Goal: Information Seeking & Learning: Learn about a topic

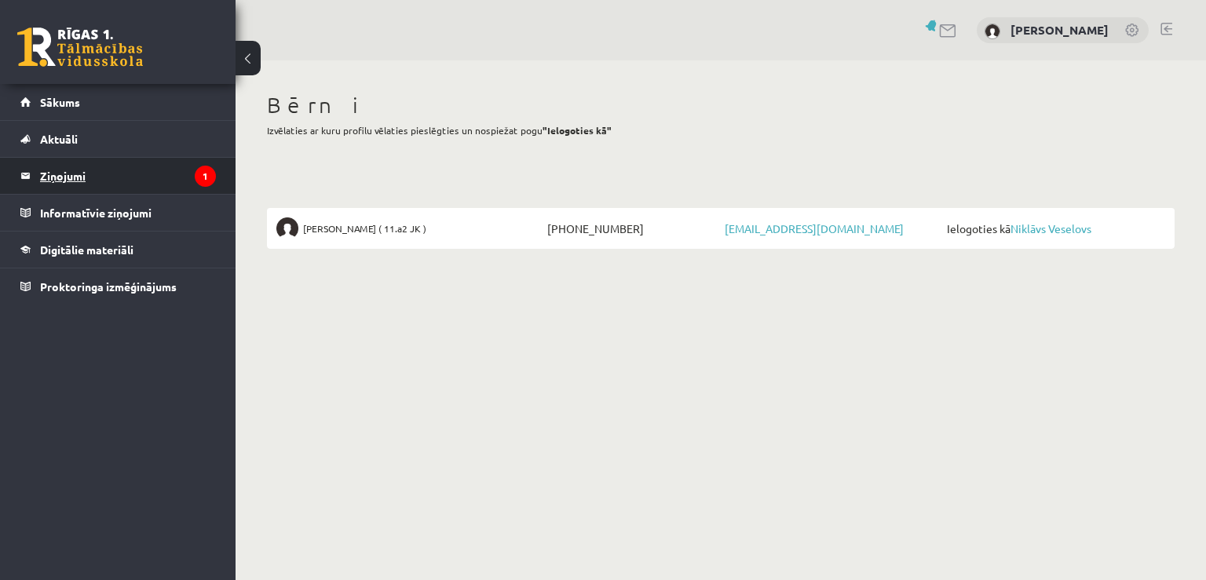
click at [136, 173] on legend "Ziņojumi 1" at bounding box center [128, 176] width 176 height 36
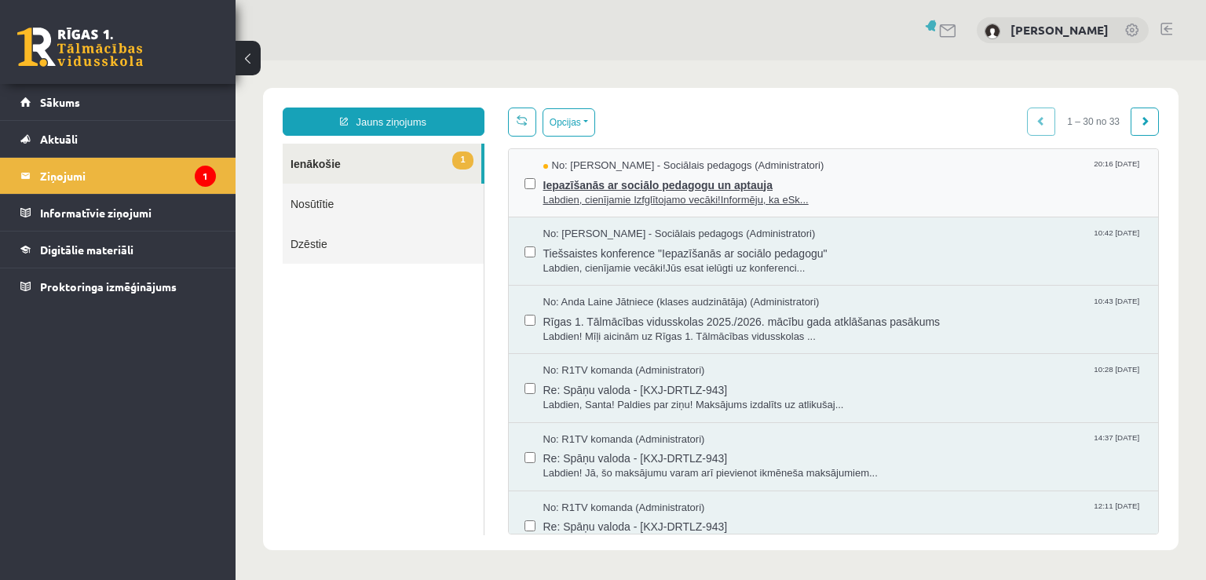
click at [566, 196] on span "Labdien, cienījamie Izfglītojamo vecāki!Informēju, ka eSk..." at bounding box center [843, 200] width 600 height 15
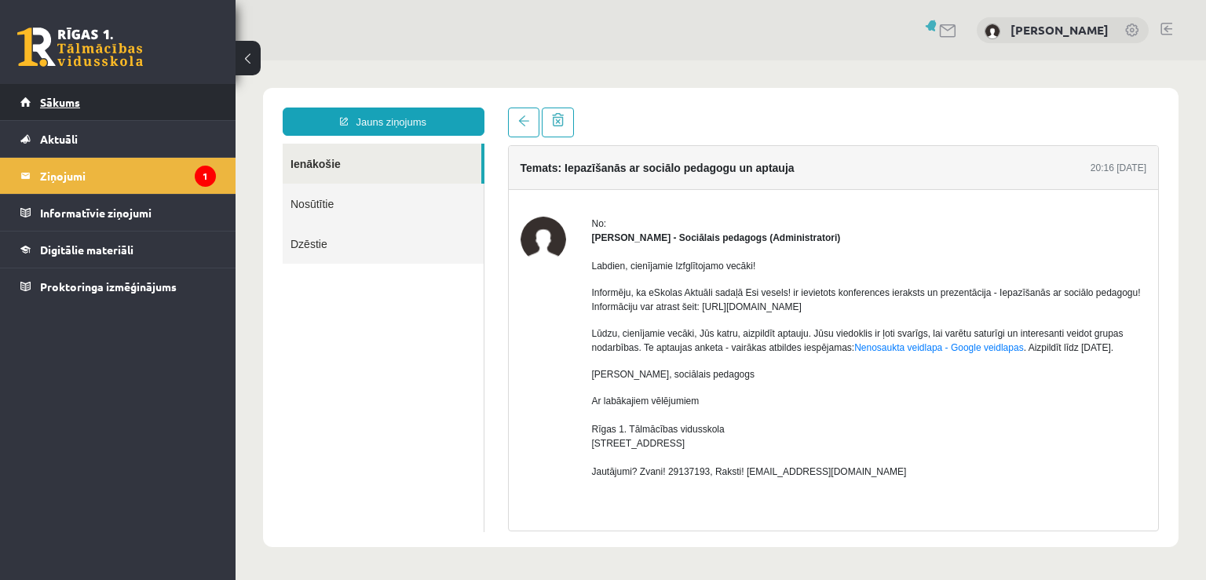
click at [117, 107] on link "Sākums" at bounding box center [117, 102] width 195 height 36
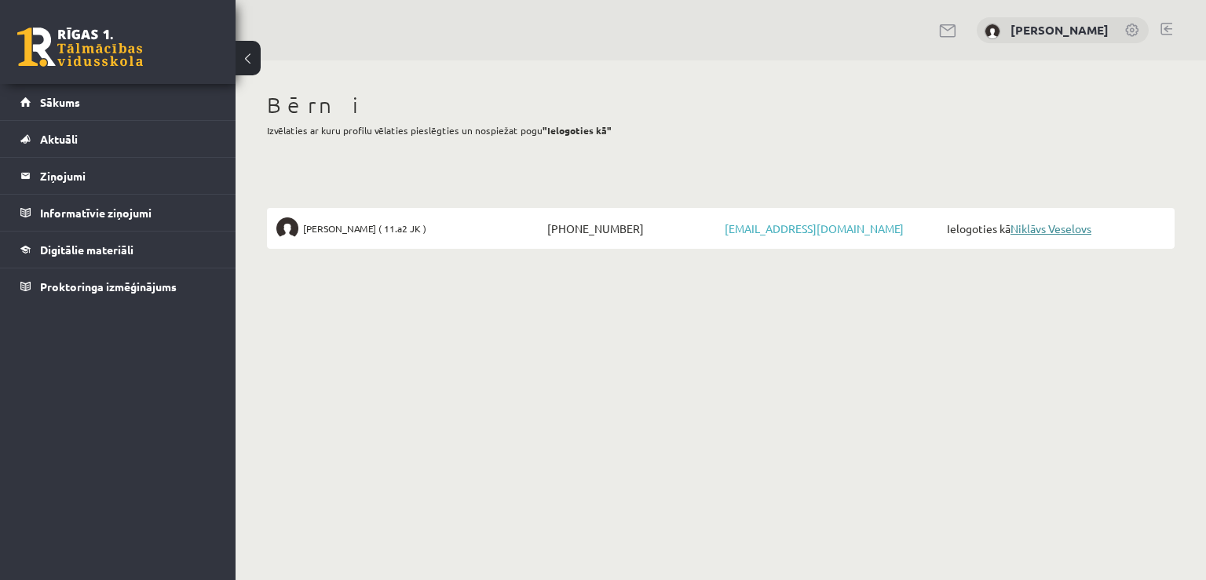
click at [1053, 223] on link "Niklāvs Veselovs" at bounding box center [1050, 228] width 81 height 14
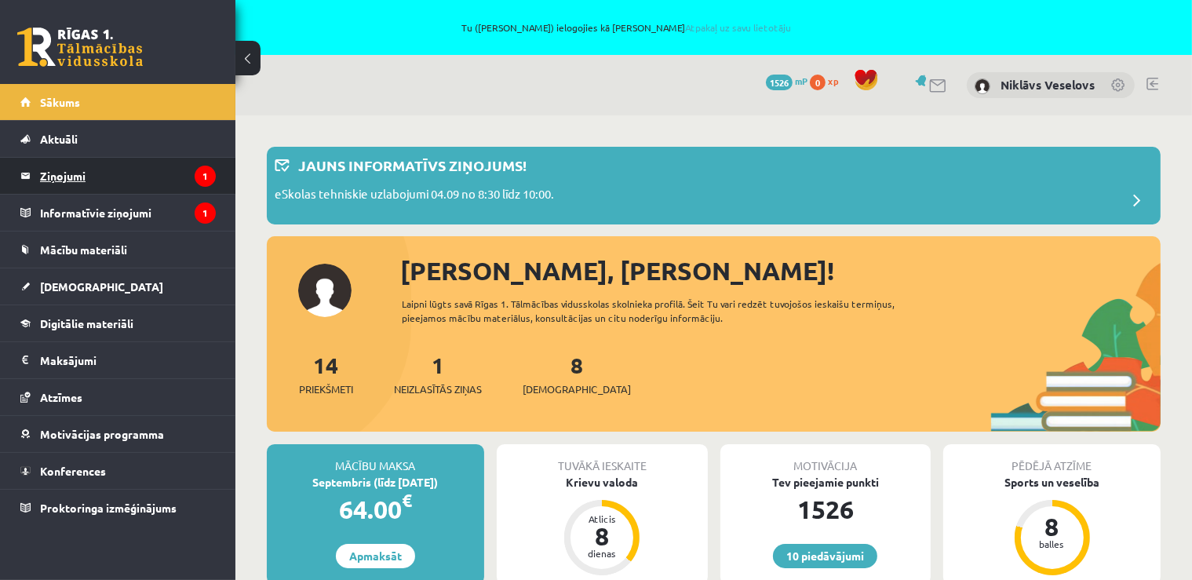
click at [182, 181] on legend "Ziņojumi 1" at bounding box center [128, 176] width 176 height 36
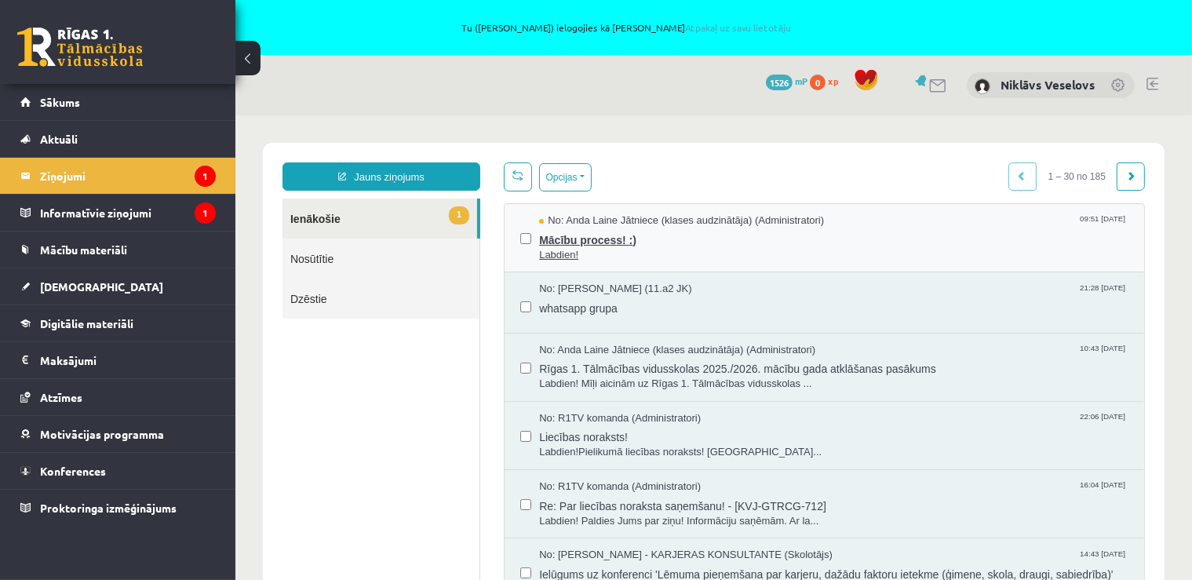
click at [652, 247] on span "Labdien!" at bounding box center [834, 254] width 590 height 15
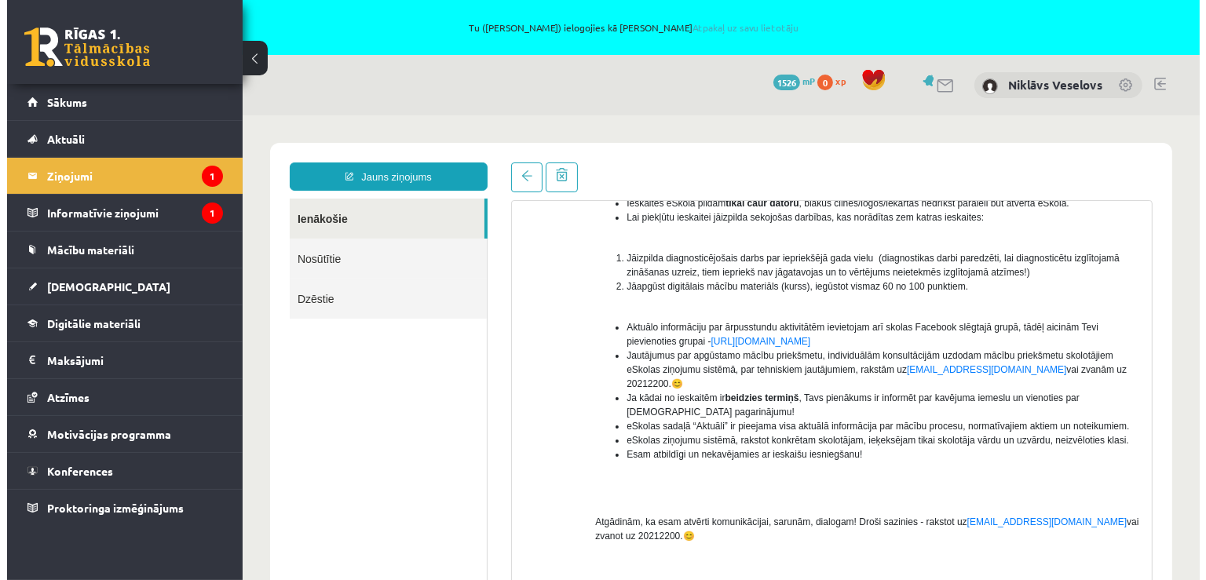
scroll to position [265, 0]
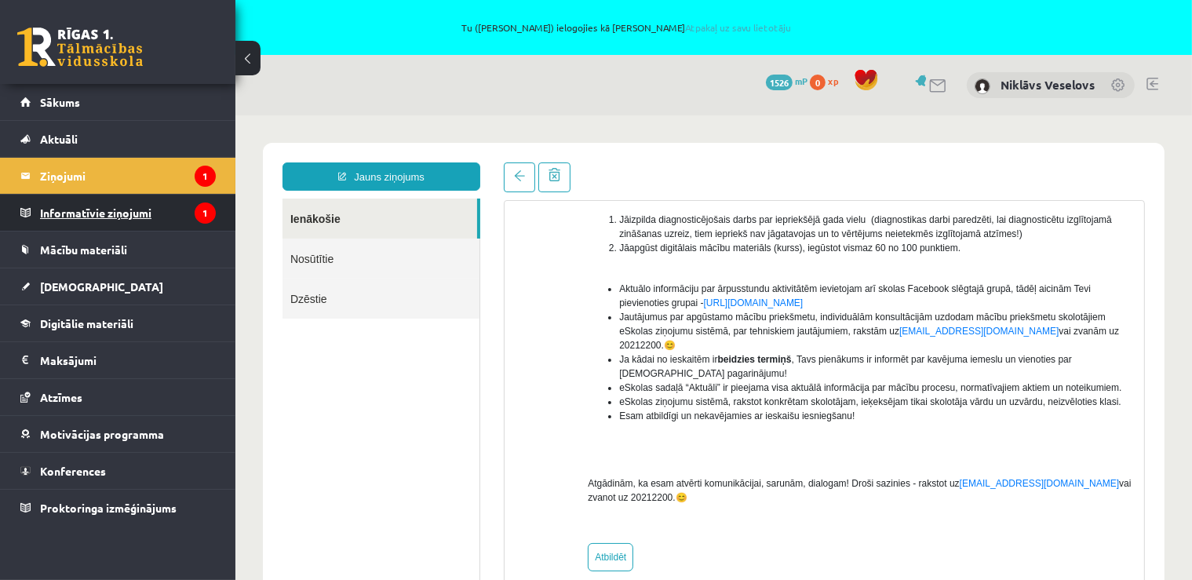
click at [62, 221] on legend "Informatīvie ziņojumi 1" at bounding box center [128, 213] width 176 height 36
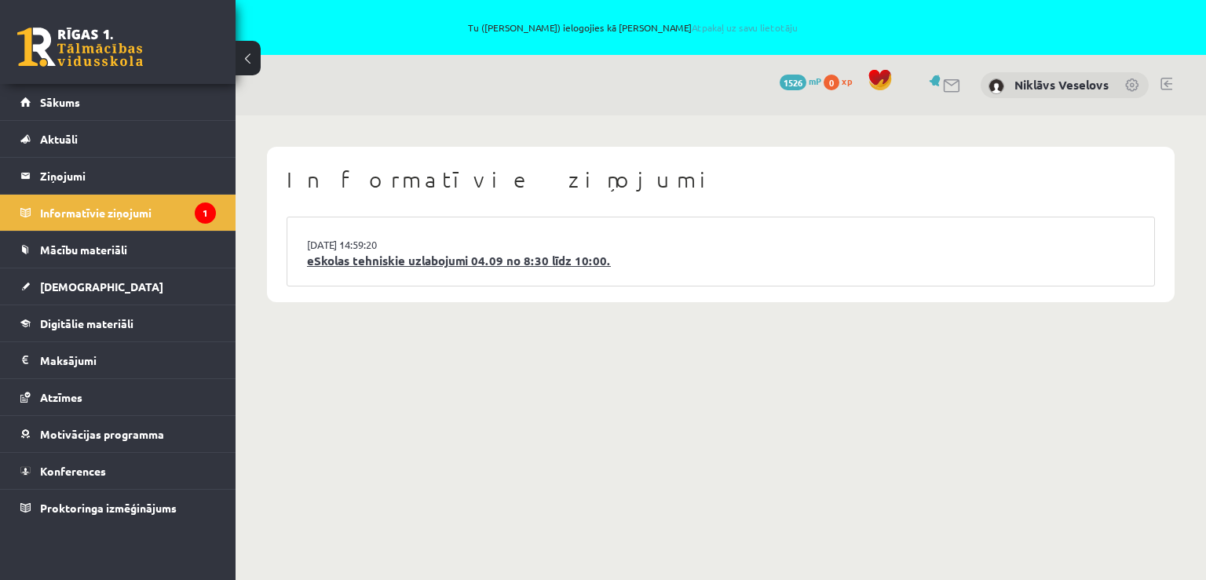
click at [324, 261] on link "eSkolas tehniskie uzlabojumi 04.09 no 8:30 līdz 10:00." at bounding box center [720, 261] width 827 height 18
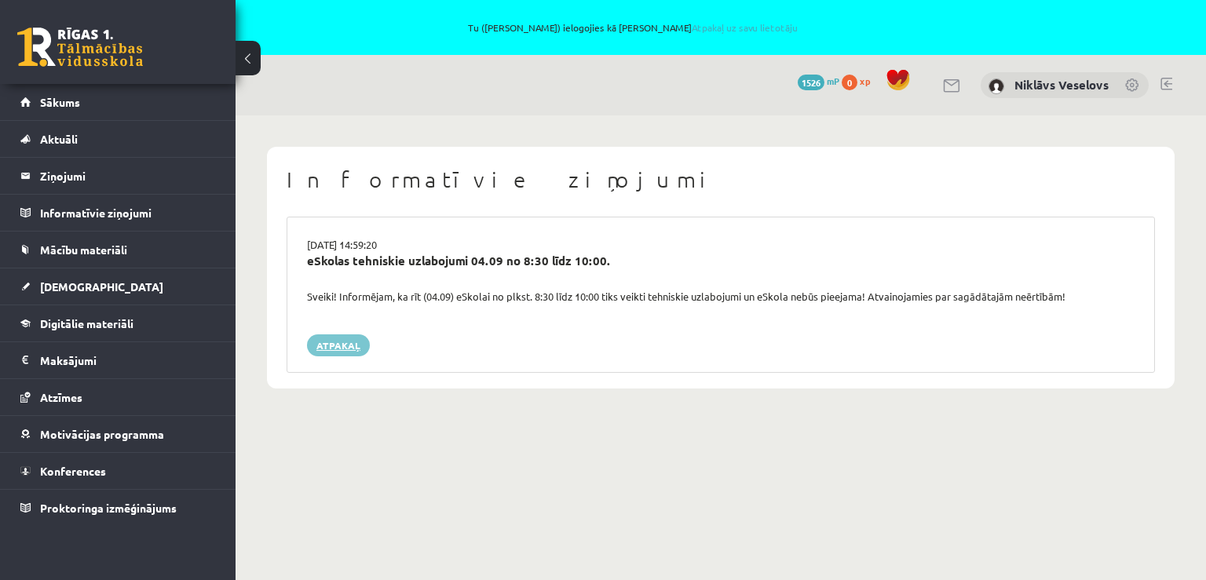
click at [340, 334] on link "Atpakaļ" at bounding box center [338, 345] width 63 height 22
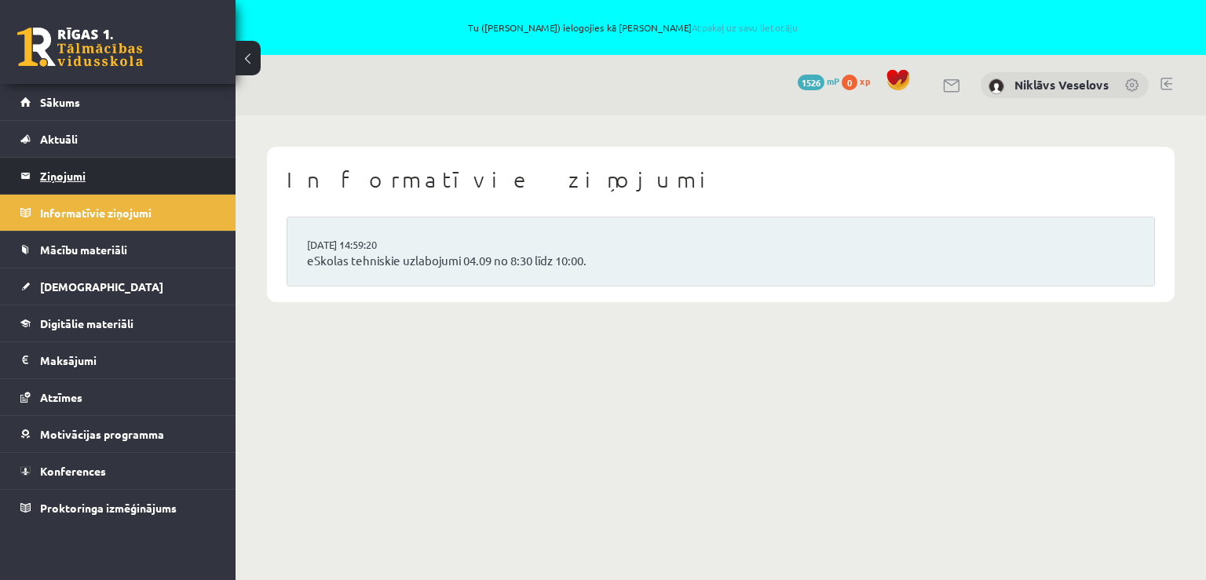
click at [71, 173] on legend "Ziņojumi 0" at bounding box center [128, 176] width 176 height 36
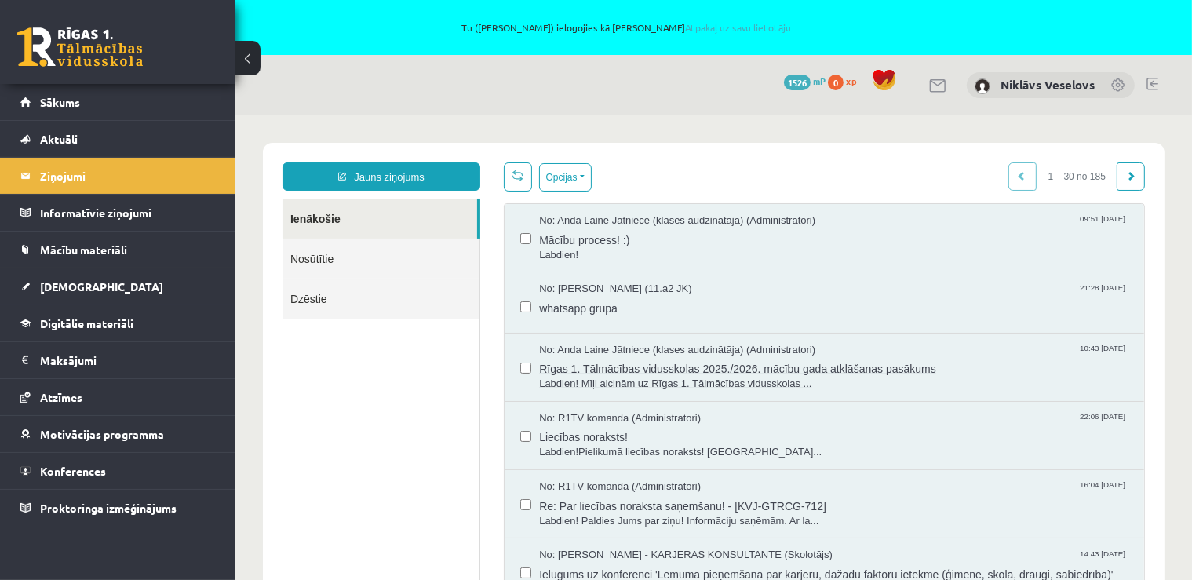
click at [590, 376] on span "Labdien! Mīļi aicinām uz Rīgas 1. Tālmācības vidusskolas ..." at bounding box center [834, 383] width 590 height 15
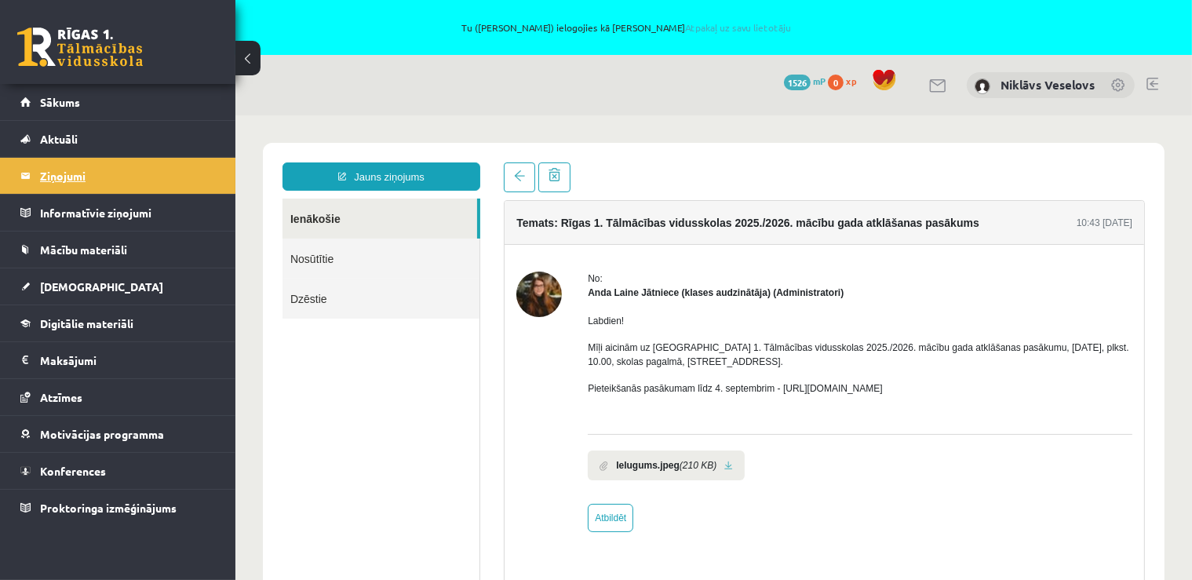
click at [99, 174] on legend "Ziņojumi 0" at bounding box center [128, 176] width 176 height 36
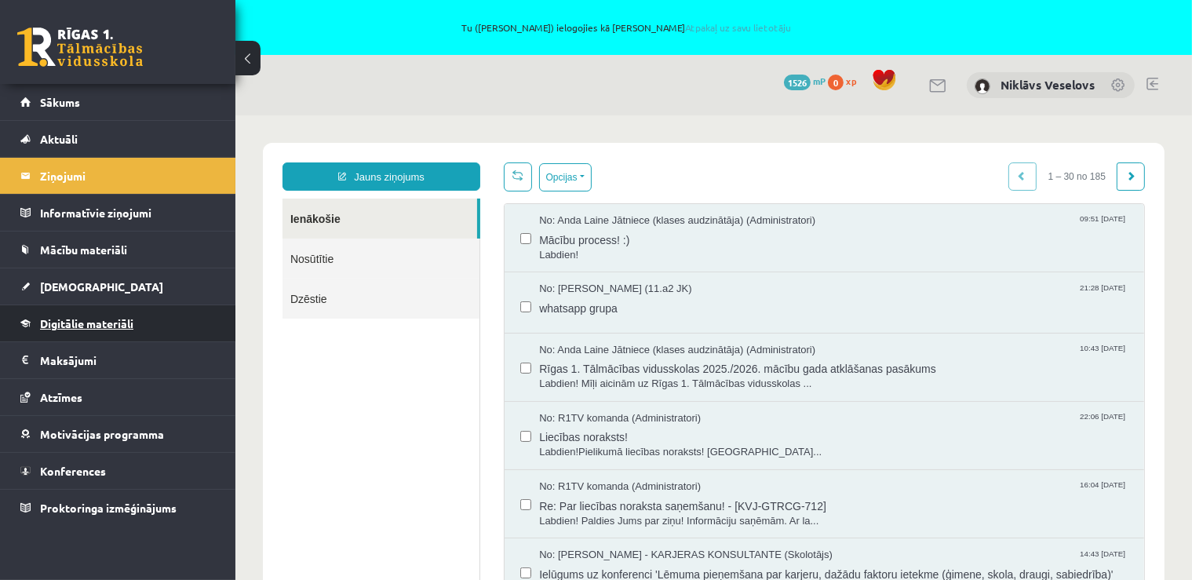
click at [67, 317] on span "Digitālie materiāli" at bounding box center [86, 323] width 93 height 14
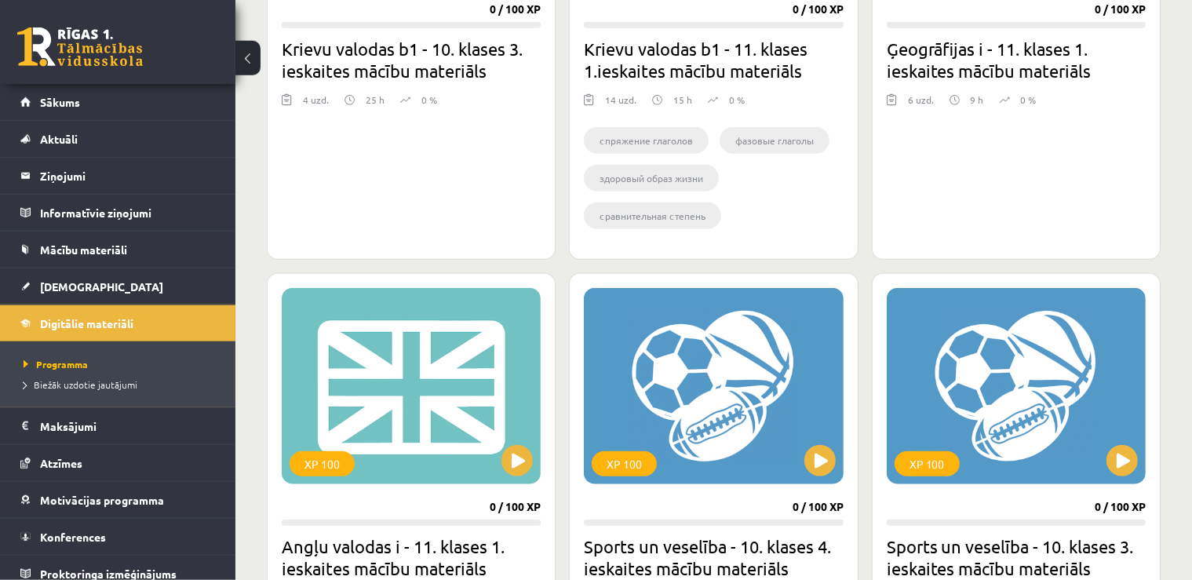
scroll to position [1243, 0]
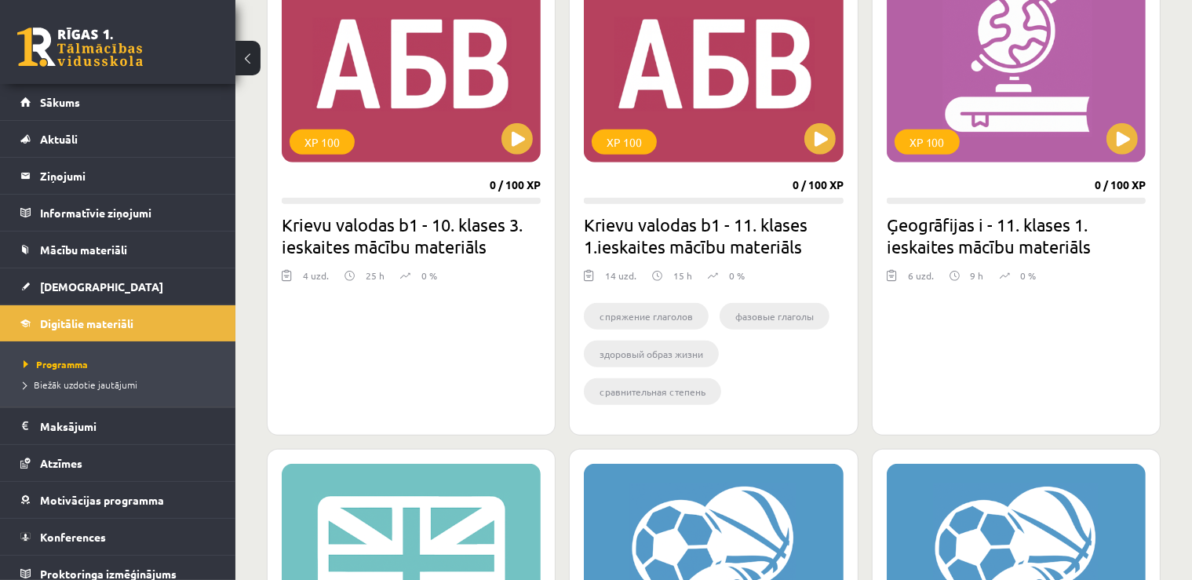
drag, startPoint x: 312, startPoint y: 481, endPoint x: 291, endPoint y: 482, distance: 21.2
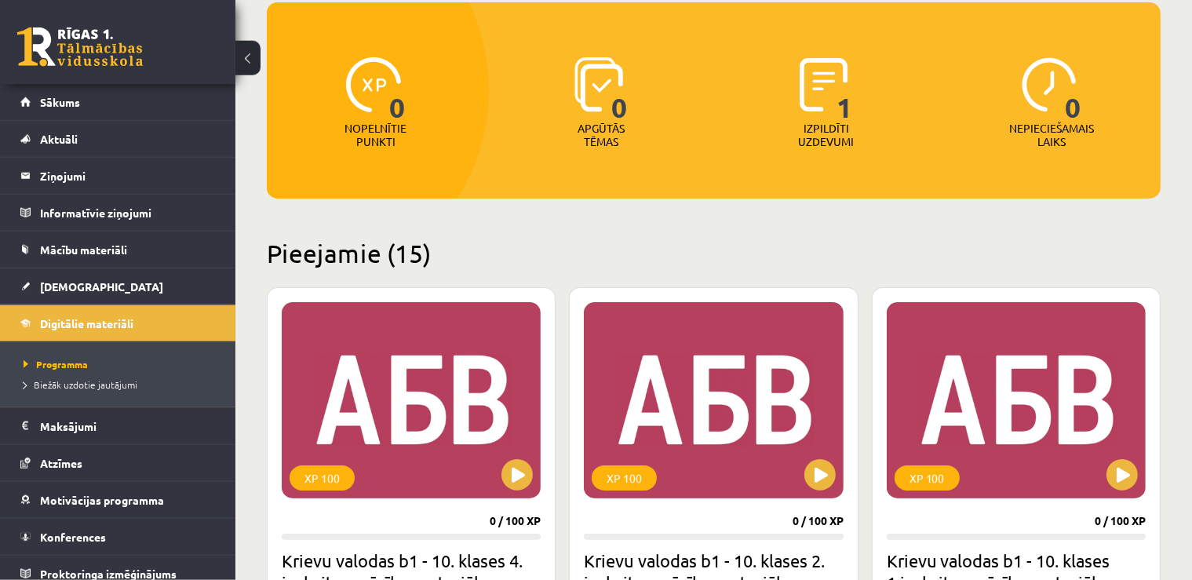
scroll to position [0, 0]
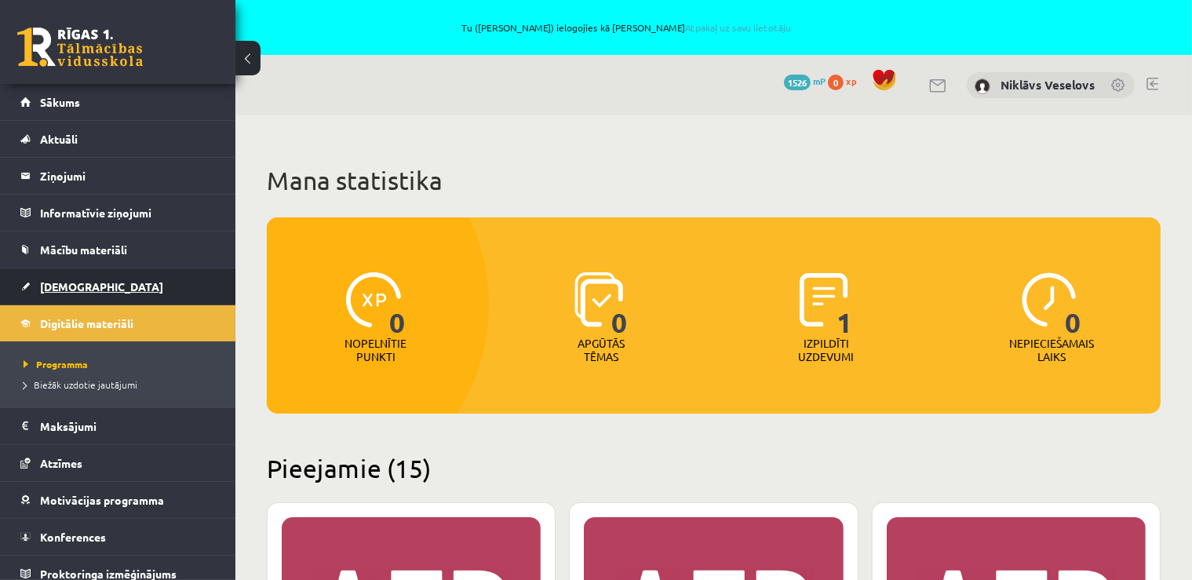
click at [64, 294] on link "[DEMOGRAPHIC_DATA]" at bounding box center [117, 286] width 195 height 36
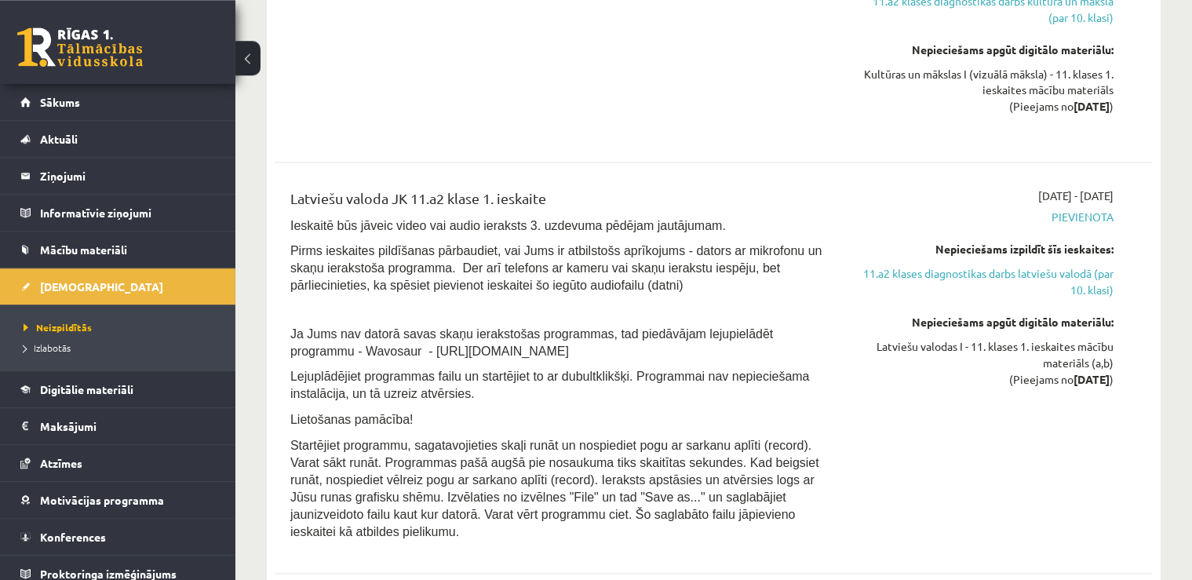
scroll to position [2901, 0]
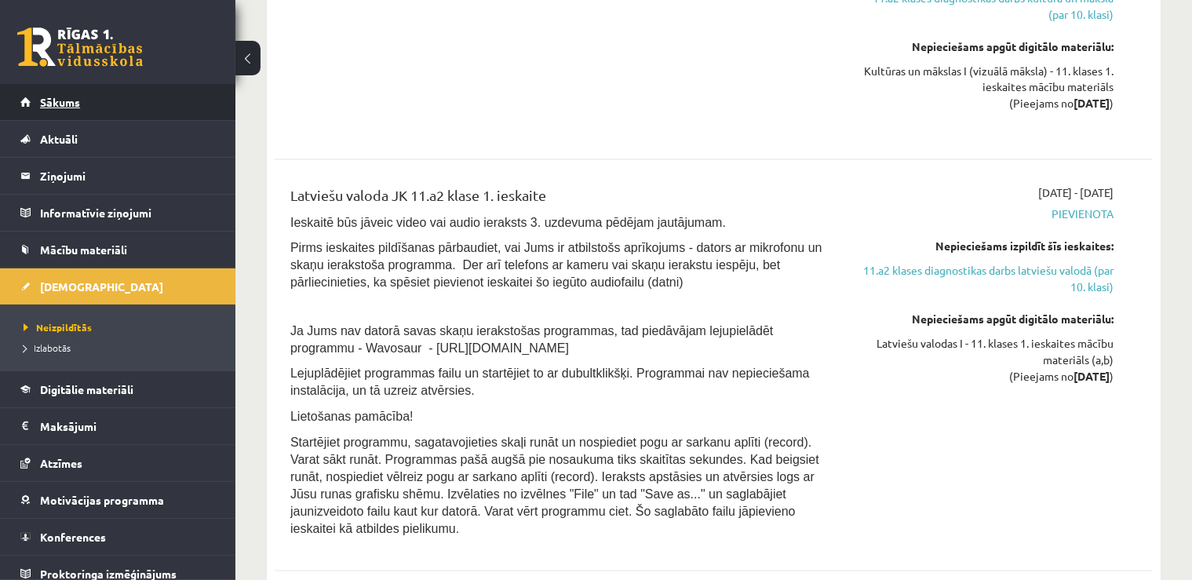
click at [57, 99] on span "Sākums" at bounding box center [60, 102] width 40 height 14
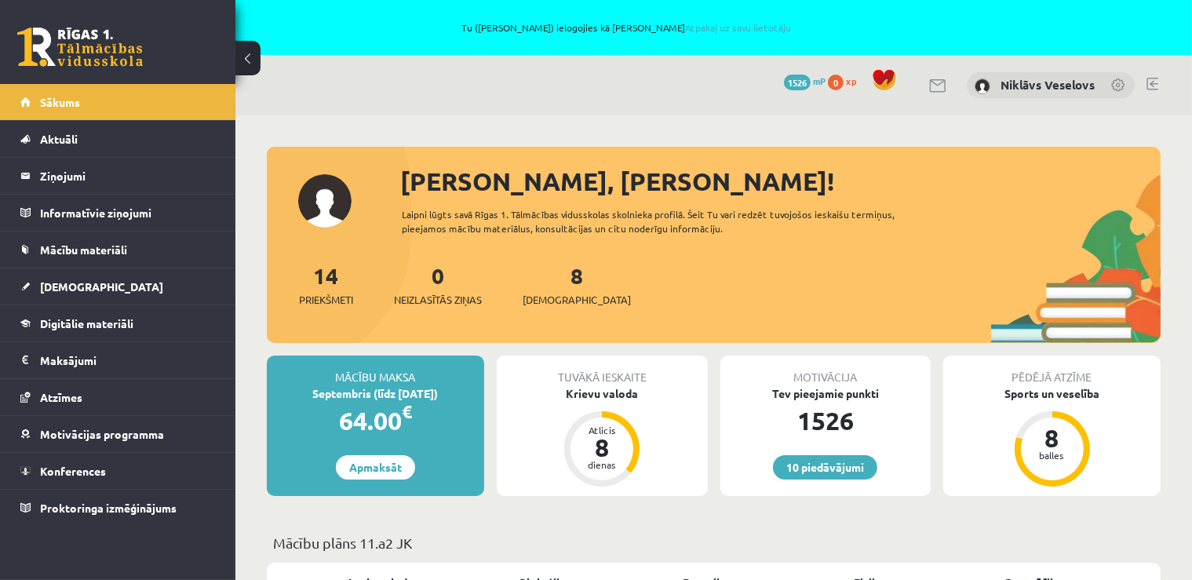
click at [1154, 86] on link at bounding box center [1153, 84] width 12 height 13
